Goal: Transaction & Acquisition: Purchase product/service

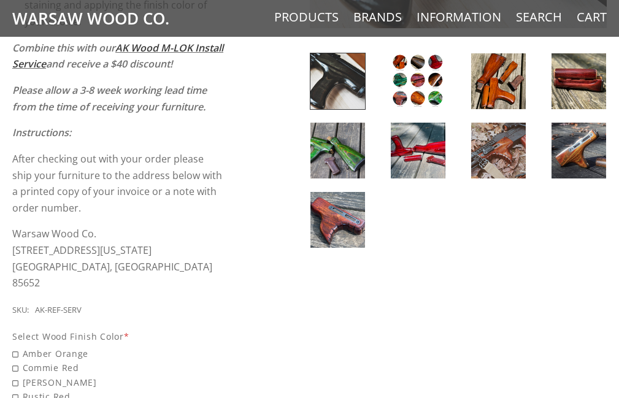
scroll to position [307, 0]
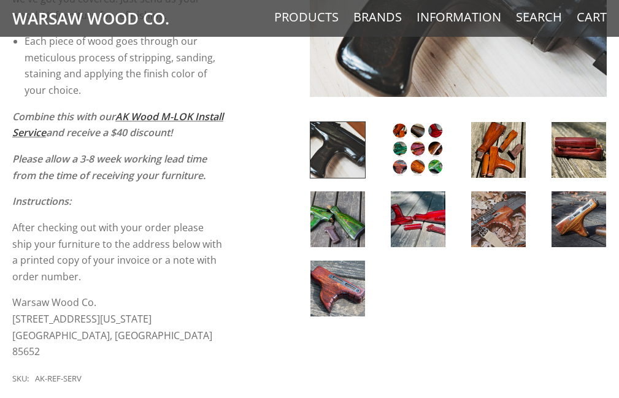
click at [344, 226] on img at bounding box center [337, 219] width 55 height 56
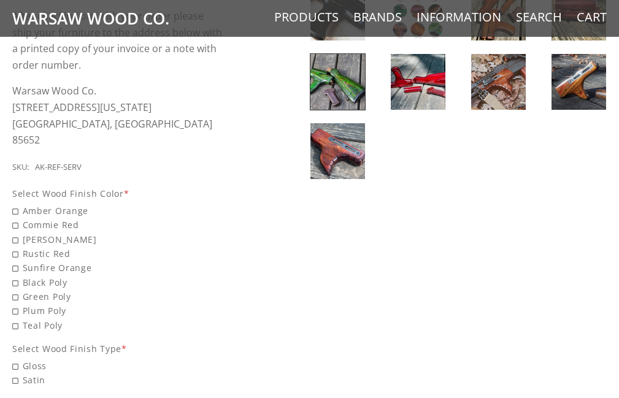
scroll to position [491, 0]
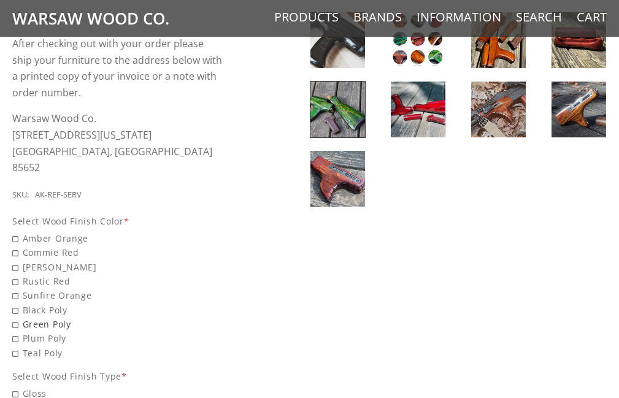
click at [27, 317] on span "Green Poly" at bounding box center [119, 324] width 214 height 14
click at [27, 317] on input "Green Poly" at bounding box center [98, 317] width 172 height 1
radio input "true"
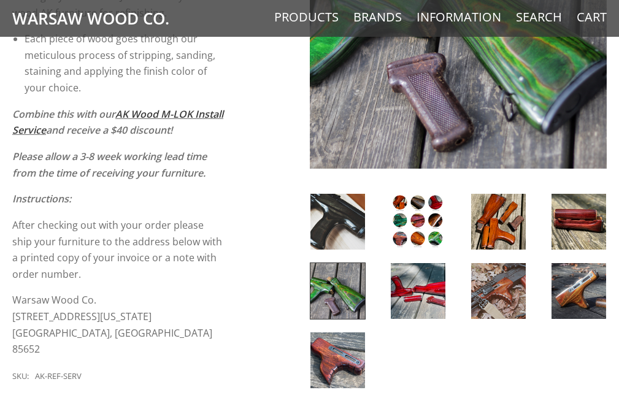
scroll to position [307, 0]
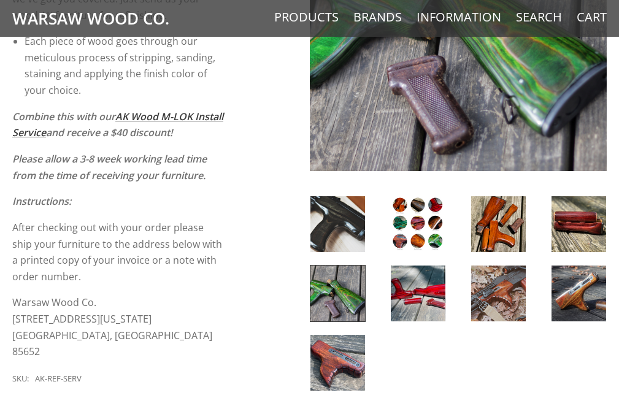
click at [415, 241] on img at bounding box center [418, 224] width 55 height 56
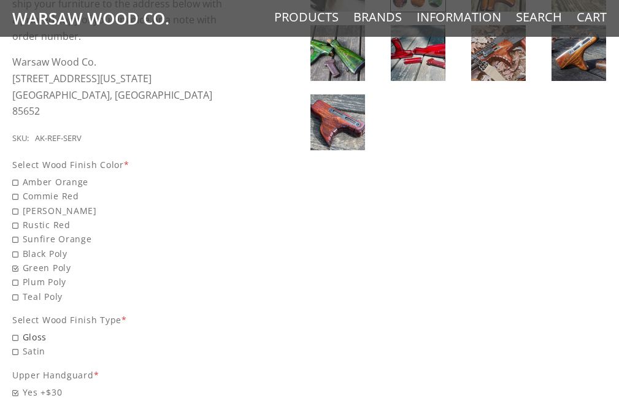
scroll to position [552, 0]
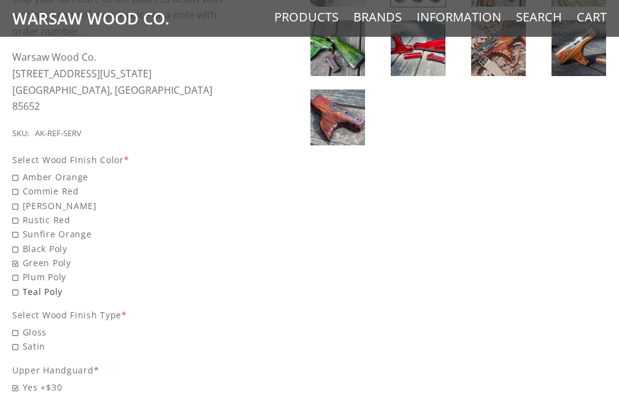
click at [42, 285] on span "Teal Poly" at bounding box center [119, 292] width 214 height 14
click at [42, 285] on input "Teal Poly" at bounding box center [98, 285] width 172 height 1
radio input "true"
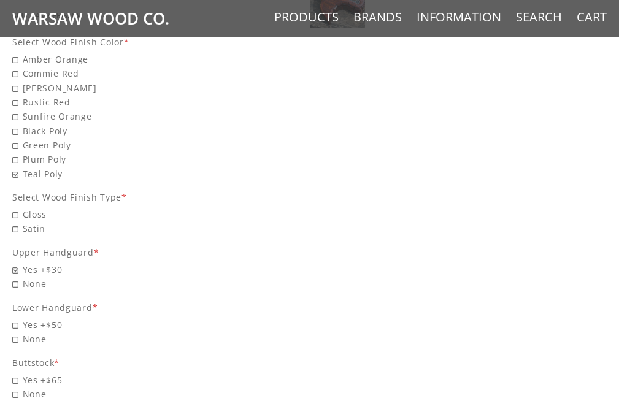
scroll to position [675, 0]
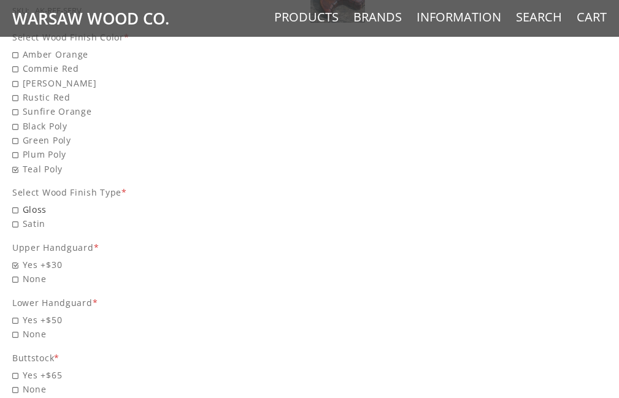
click at [17, 202] on span "Gloss" at bounding box center [119, 209] width 214 height 14
click at [17, 202] on input "Gloss" at bounding box center [98, 202] width 172 height 1
radio input "true"
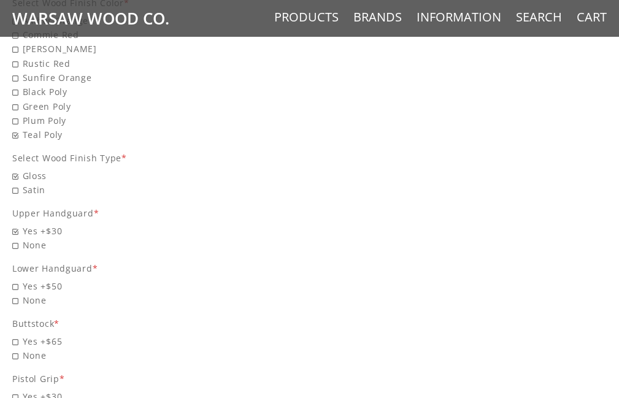
scroll to position [798, 0]
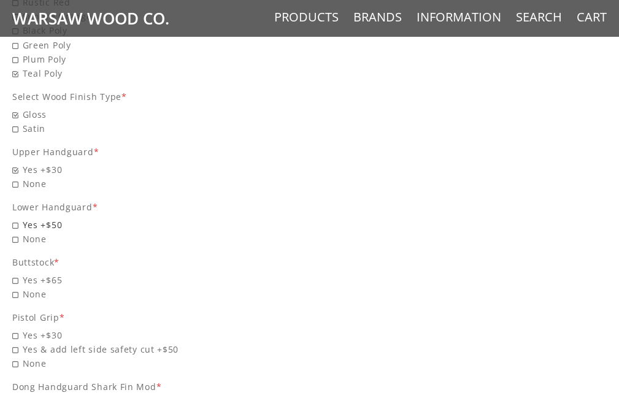
click at [27, 218] on span "Yes +$50" at bounding box center [119, 225] width 214 height 14
click at [27, 218] on input "Yes +$50" at bounding box center [98, 218] width 172 height 1
radio input "true"
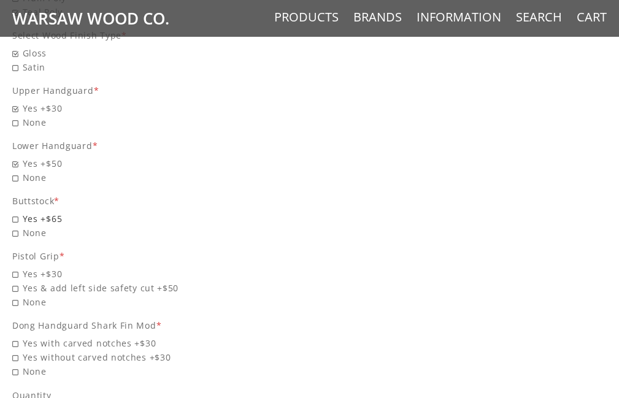
click at [20, 212] on span "Yes +$65" at bounding box center [119, 219] width 214 height 14
click at [20, 212] on input "Yes +$65" at bounding box center [98, 212] width 172 height 1
radio input "true"
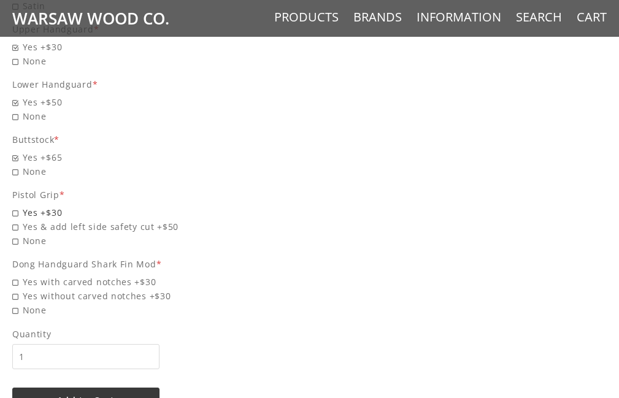
click at [28, 206] on span "Yes +$30" at bounding box center [119, 213] width 214 height 14
click at [28, 206] on input "Yes +$30" at bounding box center [98, 206] width 172 height 1
radio input "true"
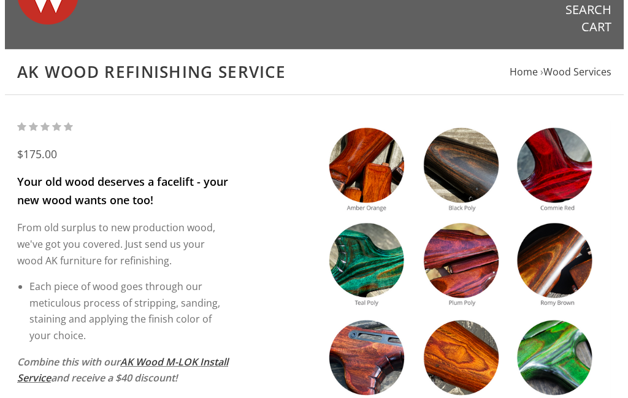
scroll to position [0, 0]
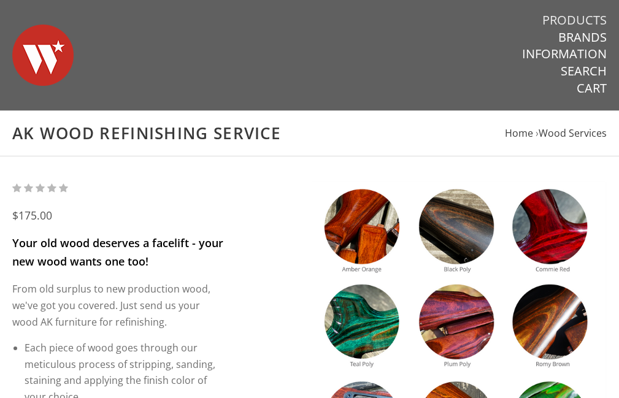
click at [590, 21] on link "Products" at bounding box center [574, 20] width 64 height 16
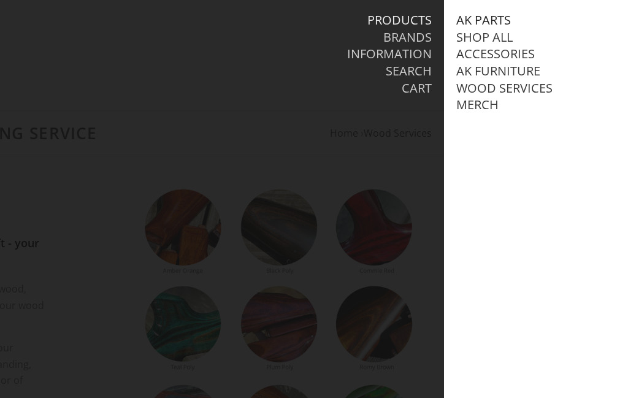
click at [490, 19] on link "AK Parts" at bounding box center [483, 20] width 55 height 16
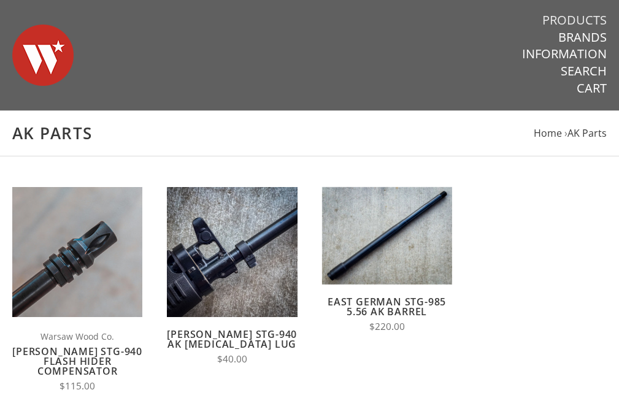
click at [577, 20] on link "Products" at bounding box center [574, 20] width 64 height 16
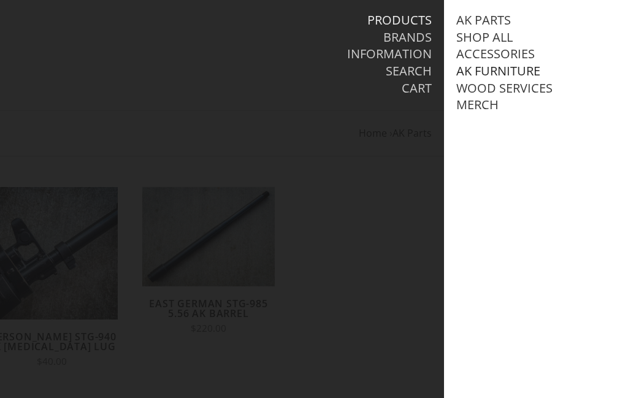
click at [526, 67] on link "AK Furniture" at bounding box center [498, 71] width 84 height 16
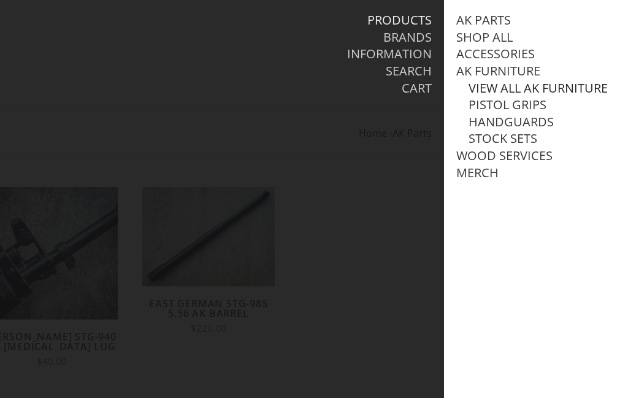
click at [506, 96] on link "View all AK Furniture" at bounding box center [538, 88] width 139 height 16
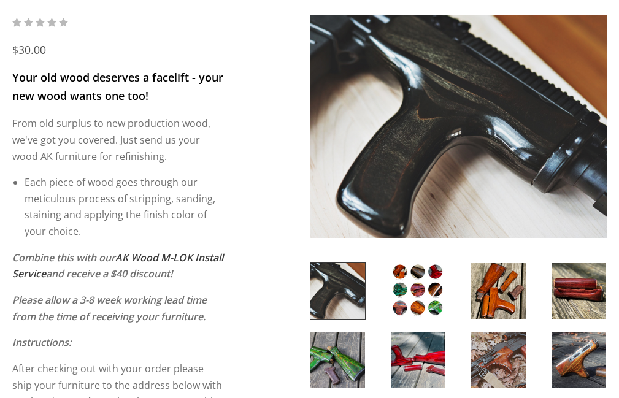
scroll to position [184, 0]
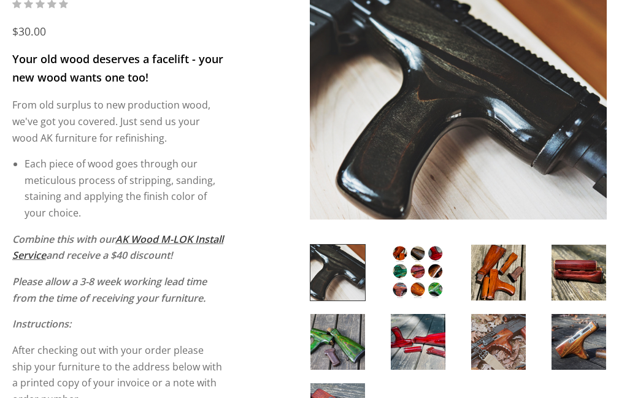
click at [335, 337] on img at bounding box center [337, 342] width 55 height 56
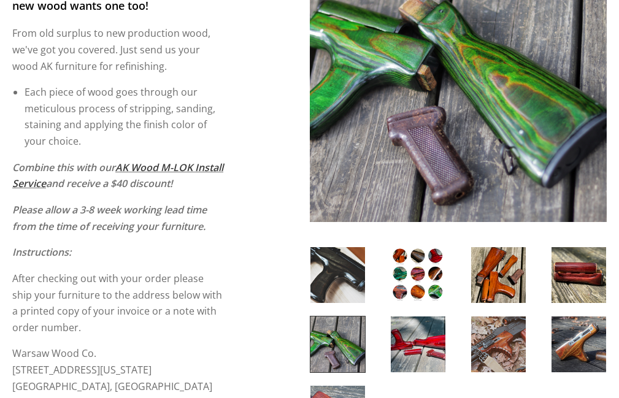
scroll to position [245, 0]
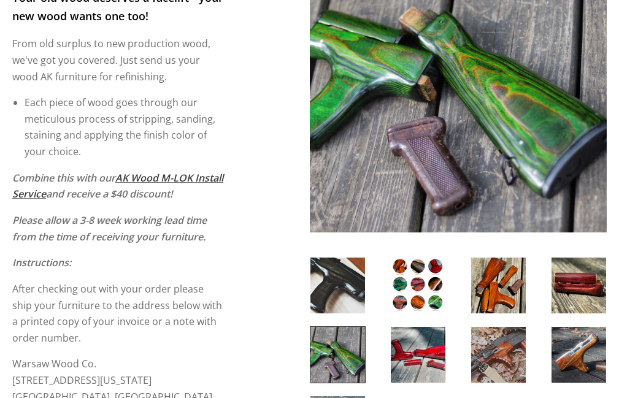
click at [417, 267] on img at bounding box center [418, 286] width 55 height 56
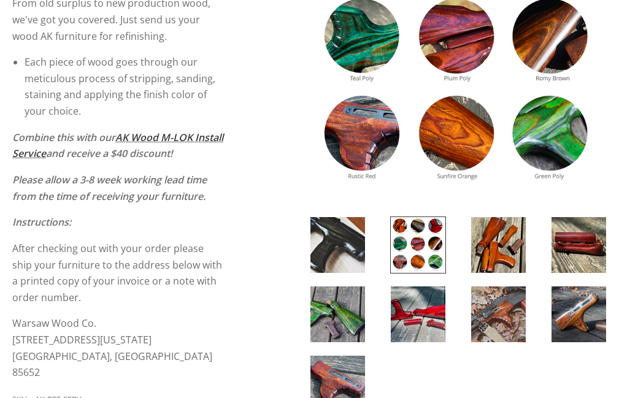
scroll to position [307, 0]
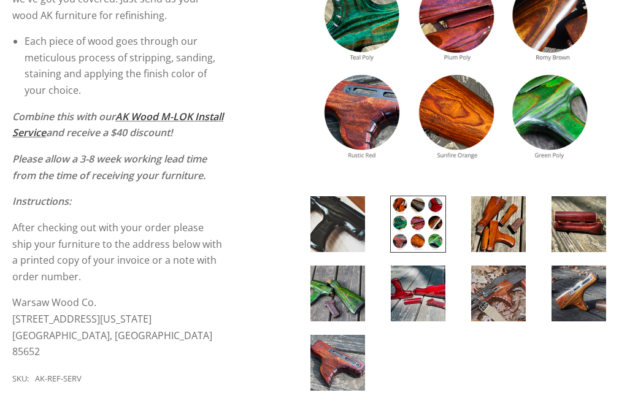
click at [583, 300] on img at bounding box center [579, 294] width 55 height 56
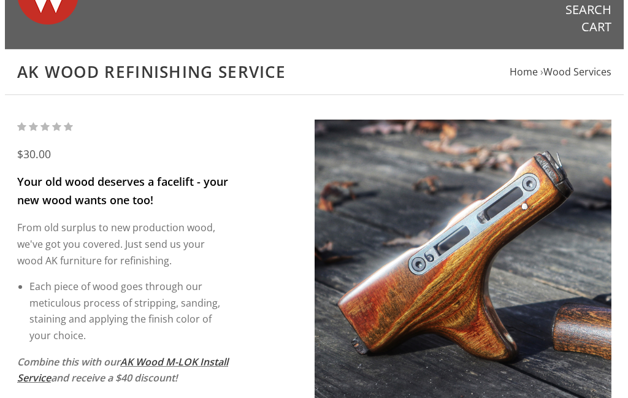
scroll to position [0, 0]
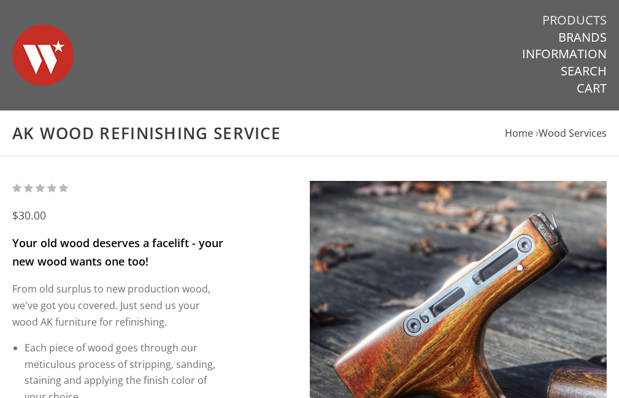
click at [578, 13] on link "Products" at bounding box center [574, 20] width 64 height 16
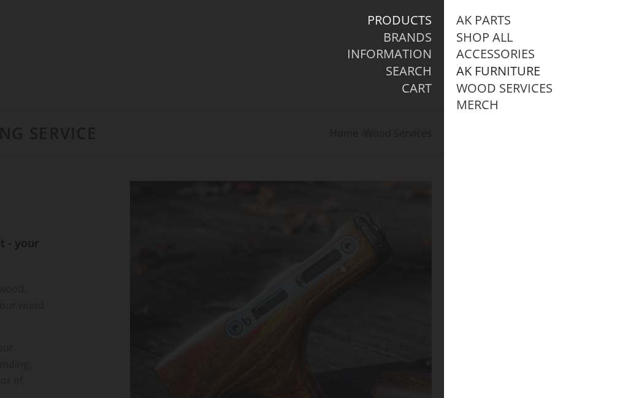
click at [504, 69] on link "AK Furniture" at bounding box center [498, 71] width 84 height 16
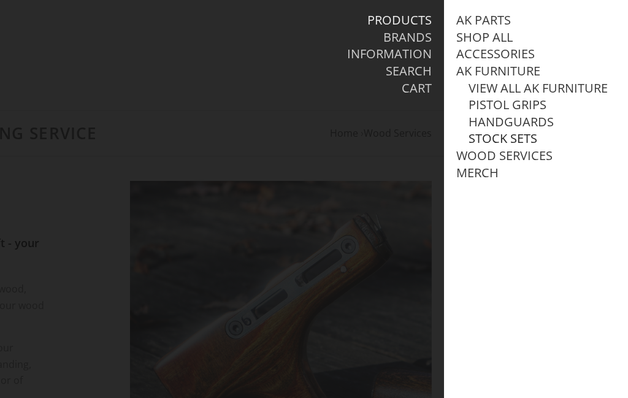
click at [520, 147] on link "Stock Sets" at bounding box center [503, 139] width 69 height 16
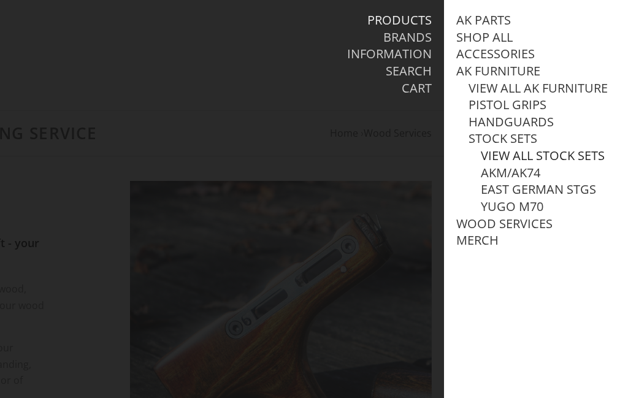
click at [575, 164] on link "View all Stock Sets" at bounding box center [543, 156] width 124 height 16
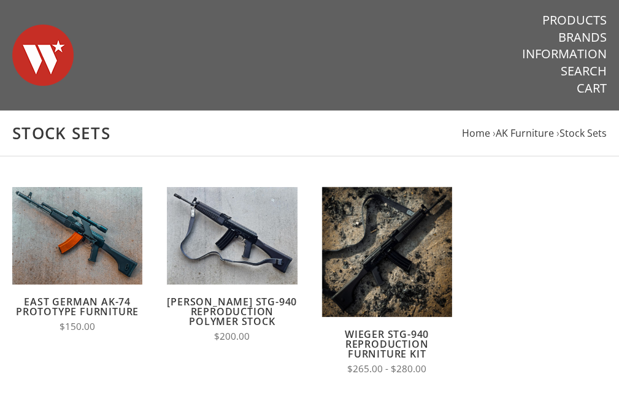
scroll to position [61, 0]
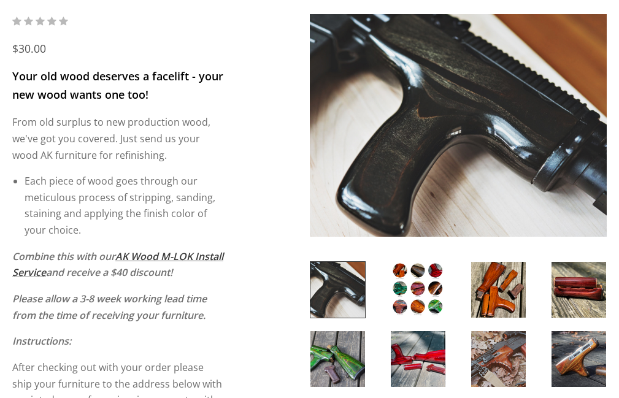
scroll to position [184, 0]
